Goal: Task Accomplishment & Management: Manage account settings

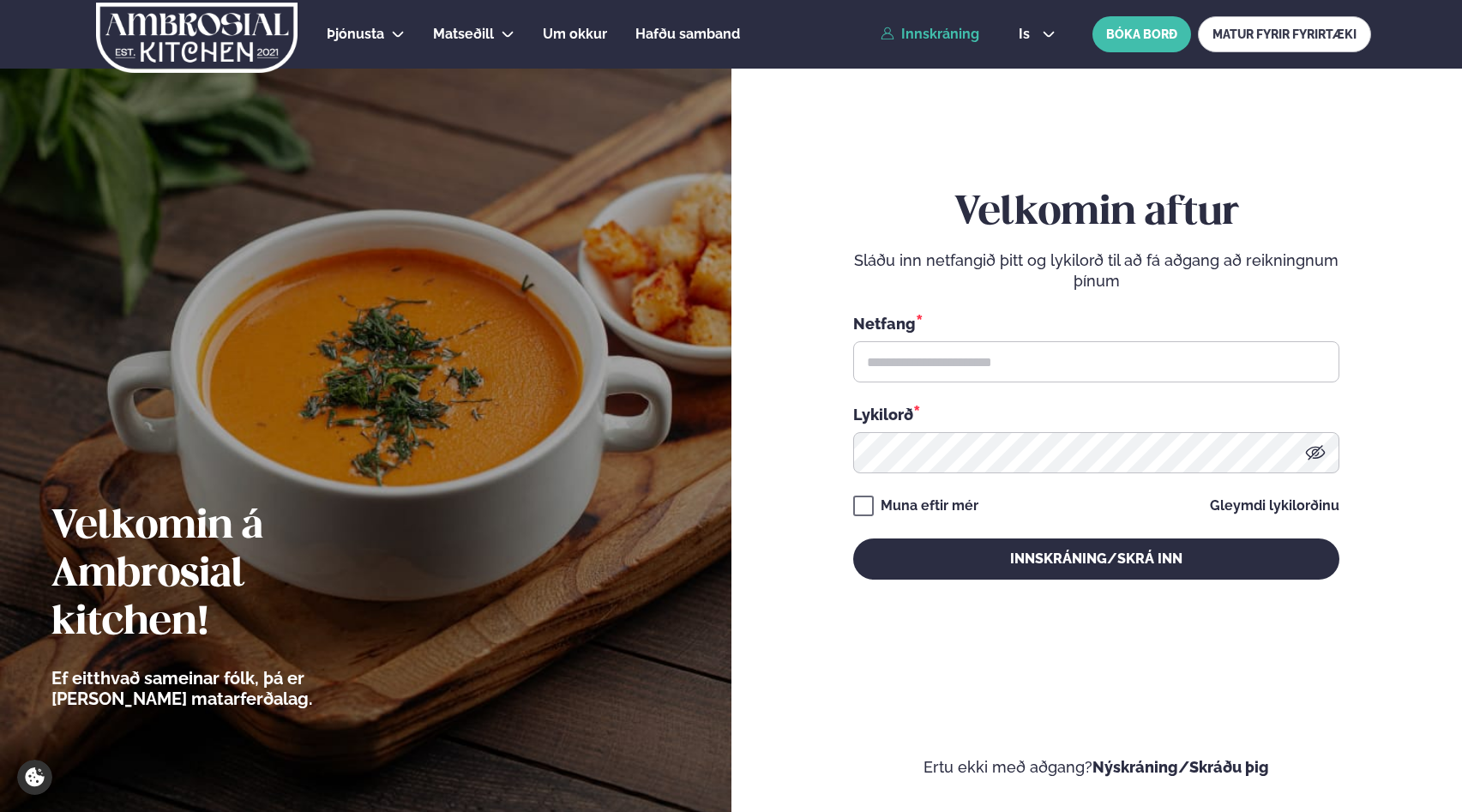
click at [918, 38] on link "Innskráning" at bounding box center [930, 34] width 99 height 15
click at [962, 363] on input "text" at bounding box center [1096, 362] width 486 height 41
type input "**********"
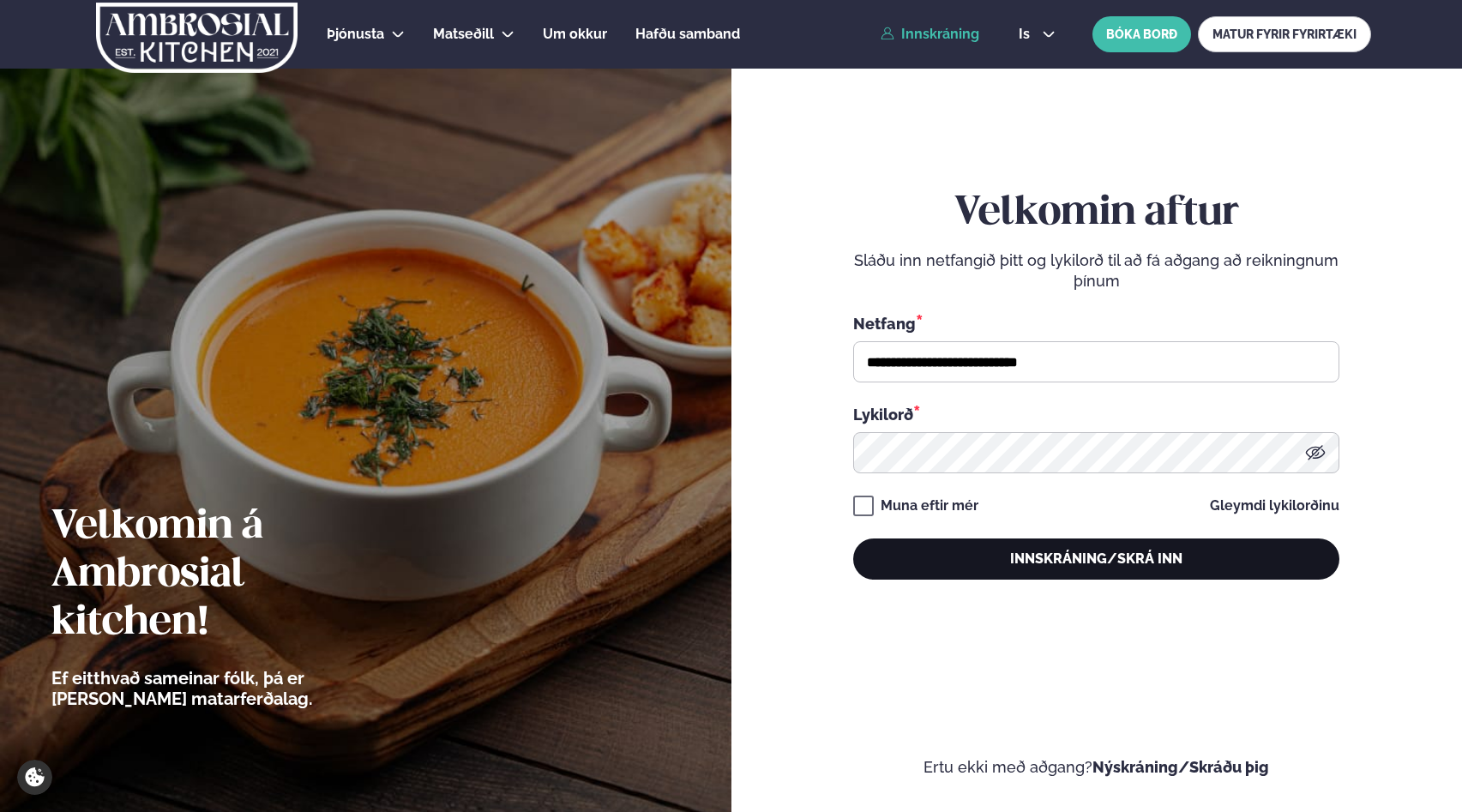
click at [999, 568] on button "Innskráning/Skrá inn" at bounding box center [1096, 560] width 486 height 41
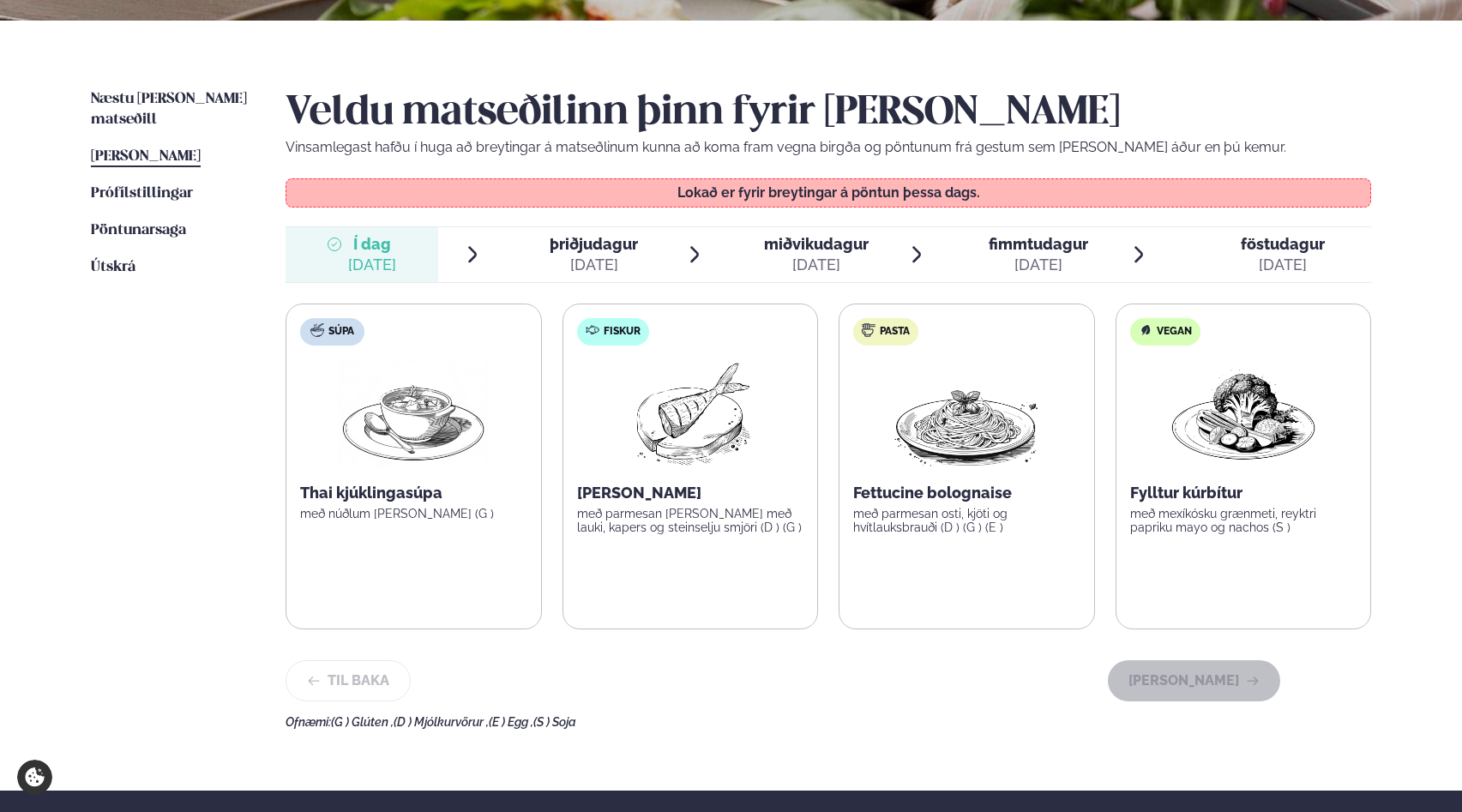
scroll to position [359, 0]
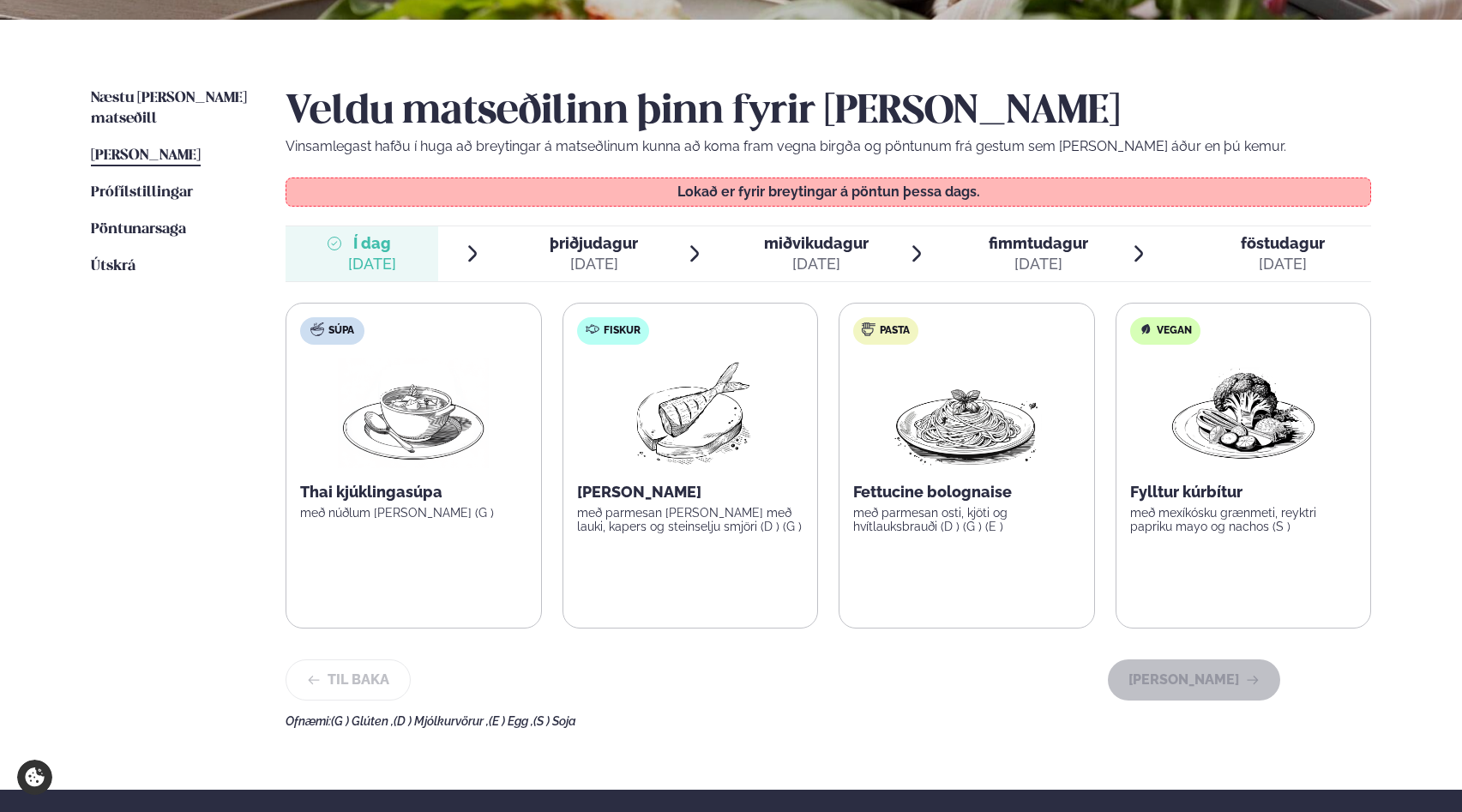
click at [670, 414] on img at bounding box center [690, 413] width 152 height 110
click at [600, 251] on span "þriðjudagur" at bounding box center [593, 242] width 89 height 18
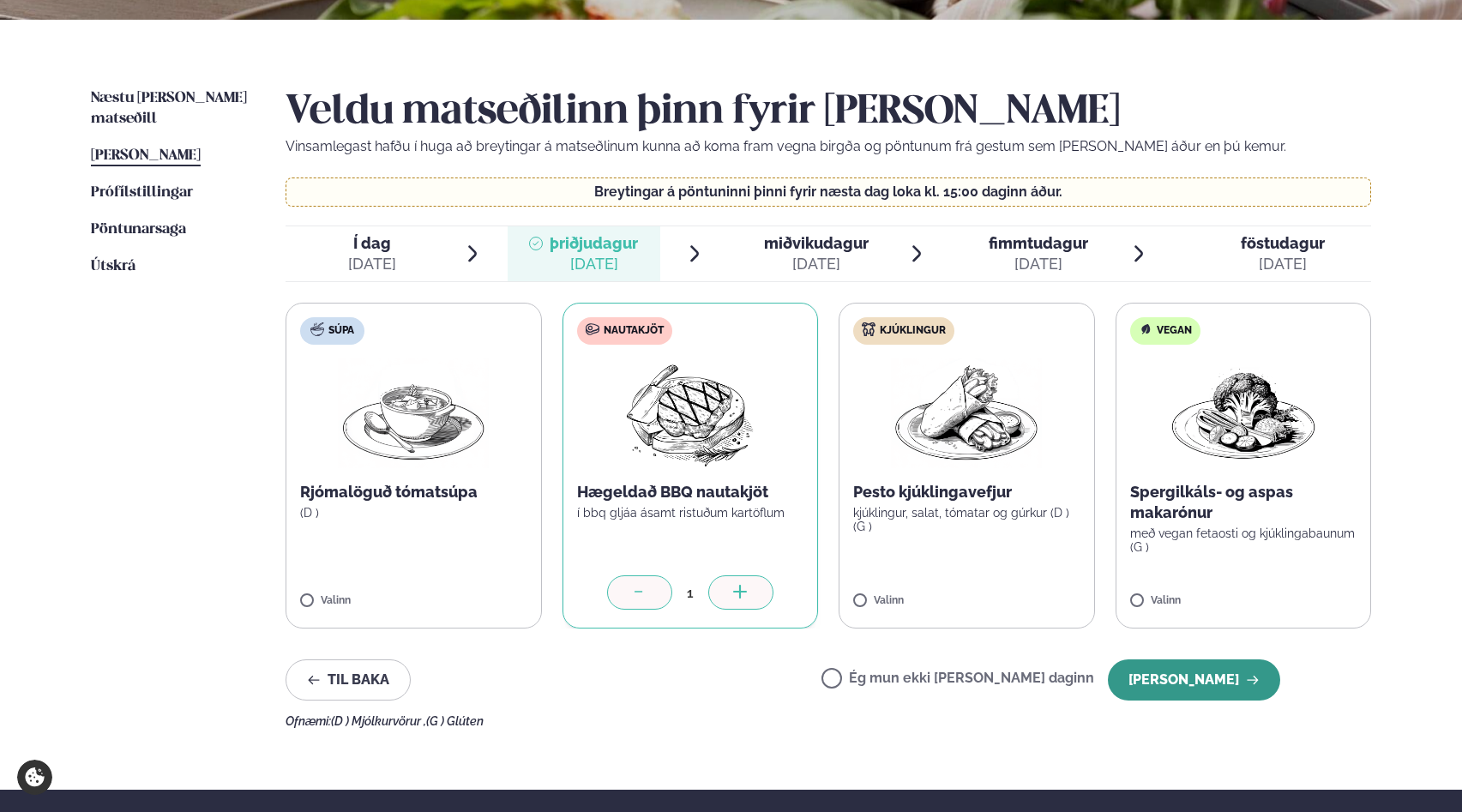
click at [1207, 682] on button "[PERSON_NAME]" at bounding box center [1194, 680] width 172 height 41
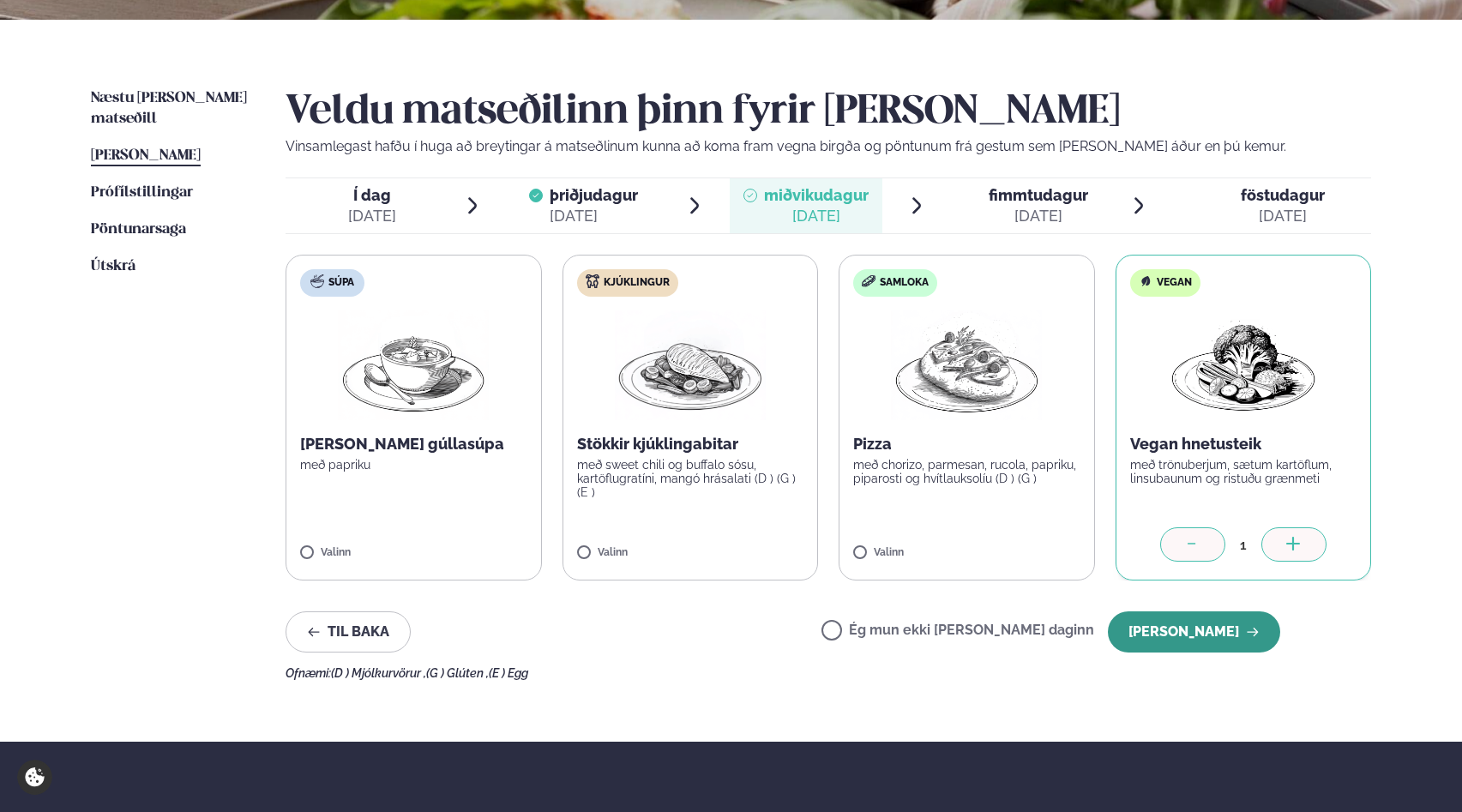
click at [1217, 632] on button "[PERSON_NAME]" at bounding box center [1194, 632] width 172 height 41
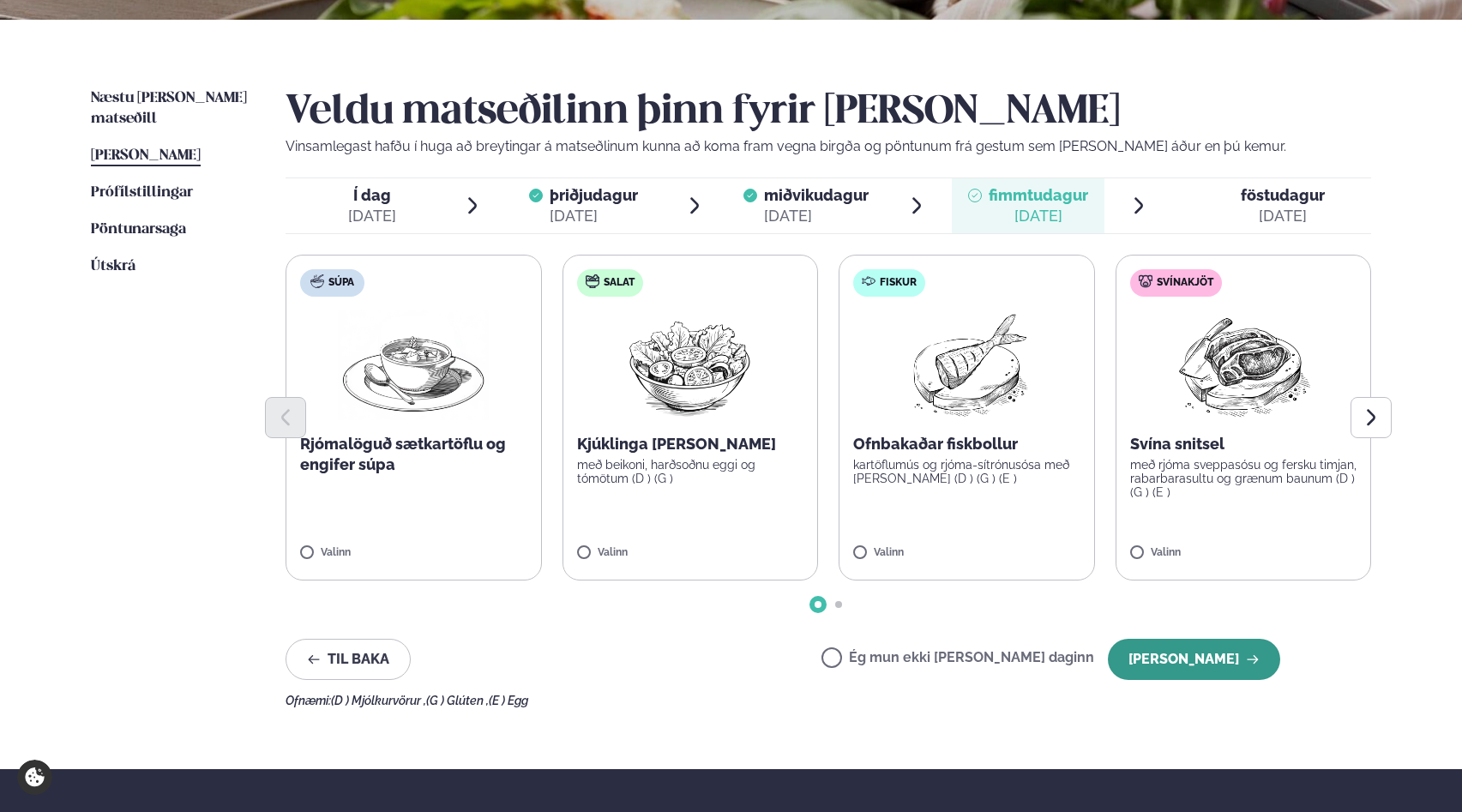
click at [1189, 659] on button "[PERSON_NAME]" at bounding box center [1194, 659] width 172 height 41
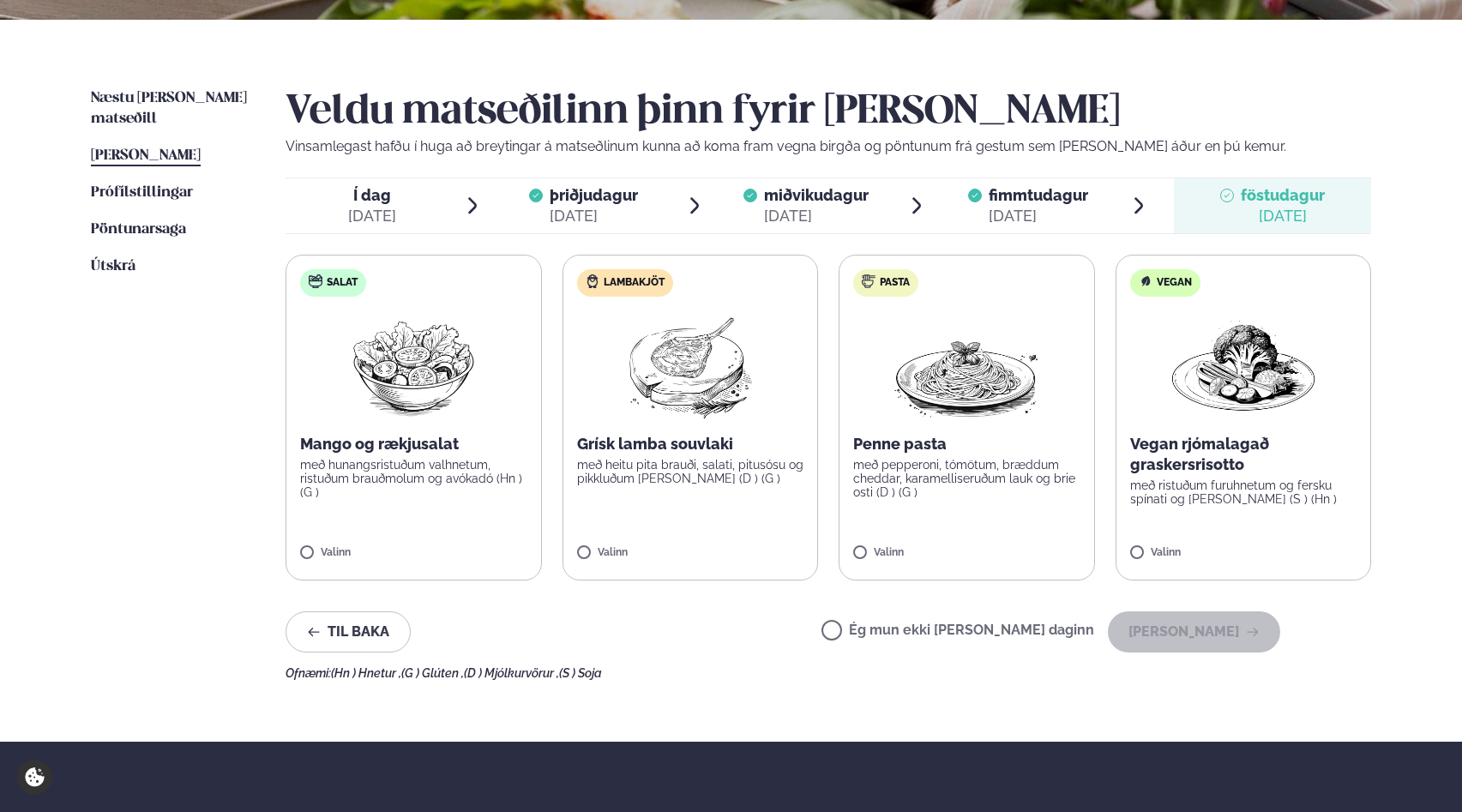
click at [892, 625] on label "Ég mun ekki [PERSON_NAME] daginn" at bounding box center [957, 632] width 272 height 18
click at [1183, 635] on button "[PERSON_NAME]" at bounding box center [1194, 632] width 172 height 41
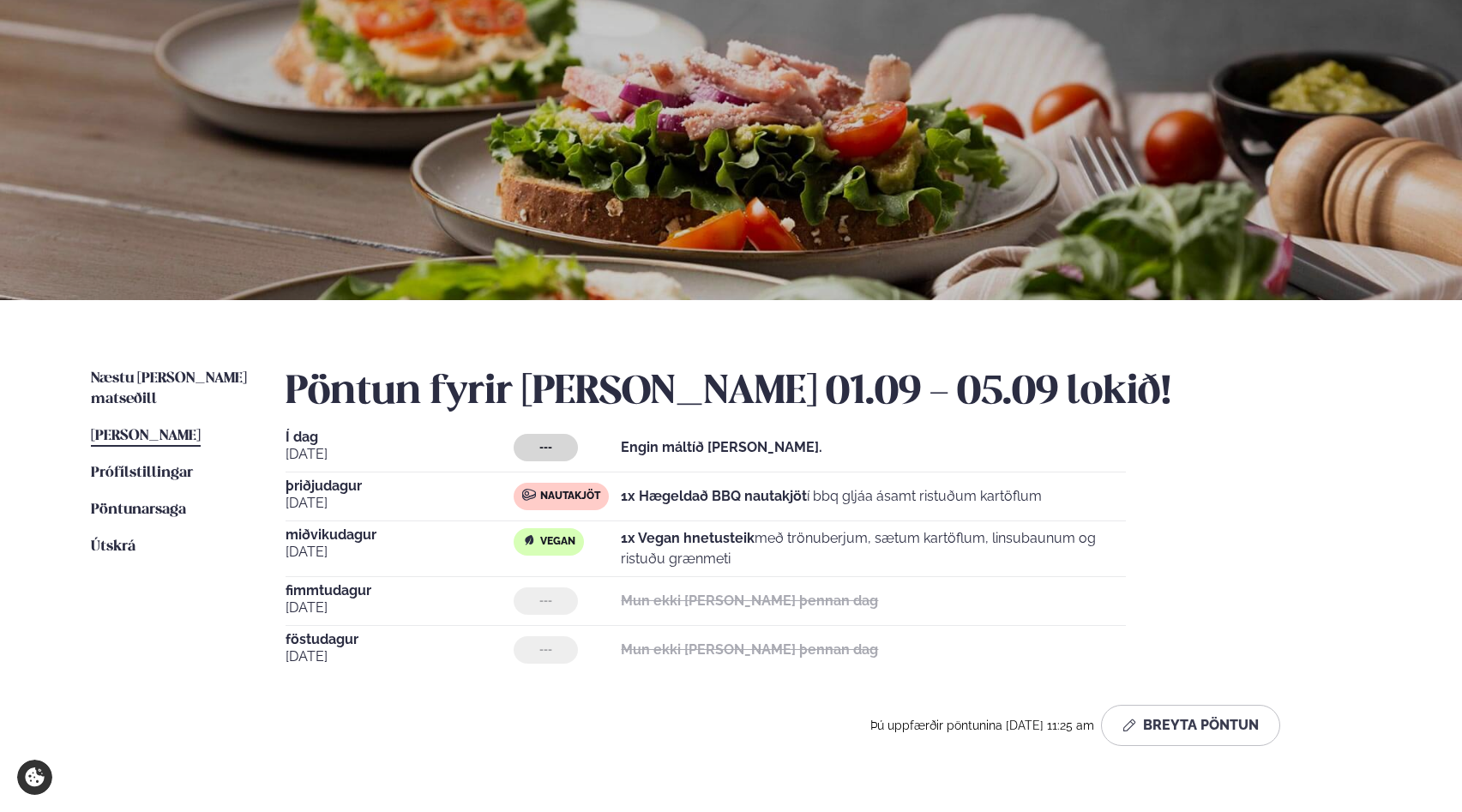
scroll to position [0, 0]
